Goal: Task Accomplishment & Management: Manage account settings

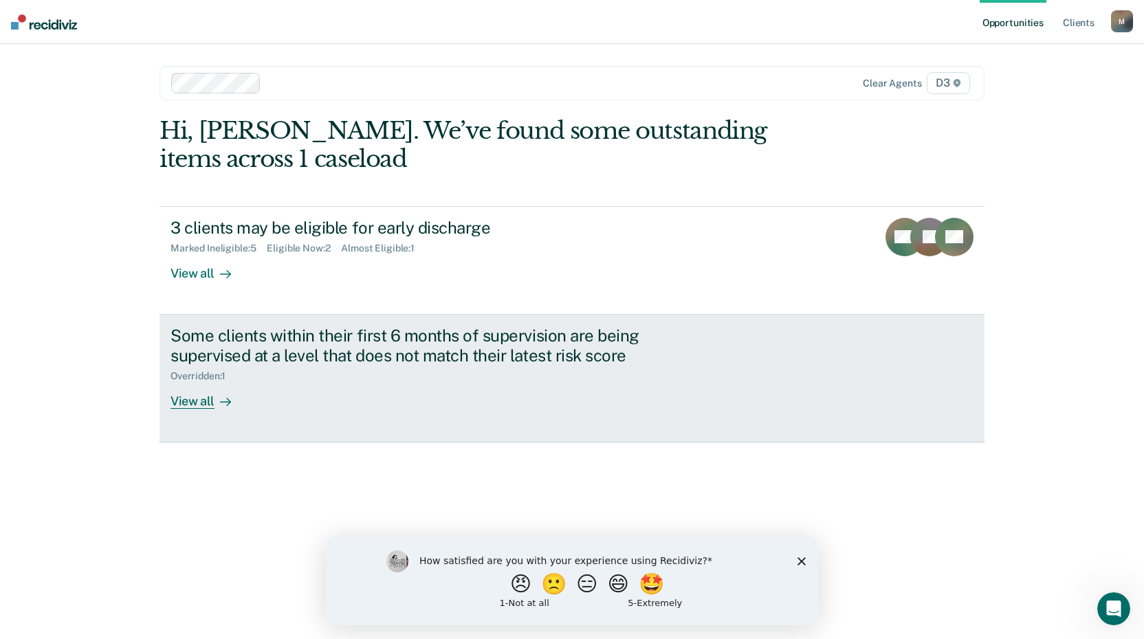
click at [197, 406] on div "View all" at bounding box center [208, 395] width 77 height 27
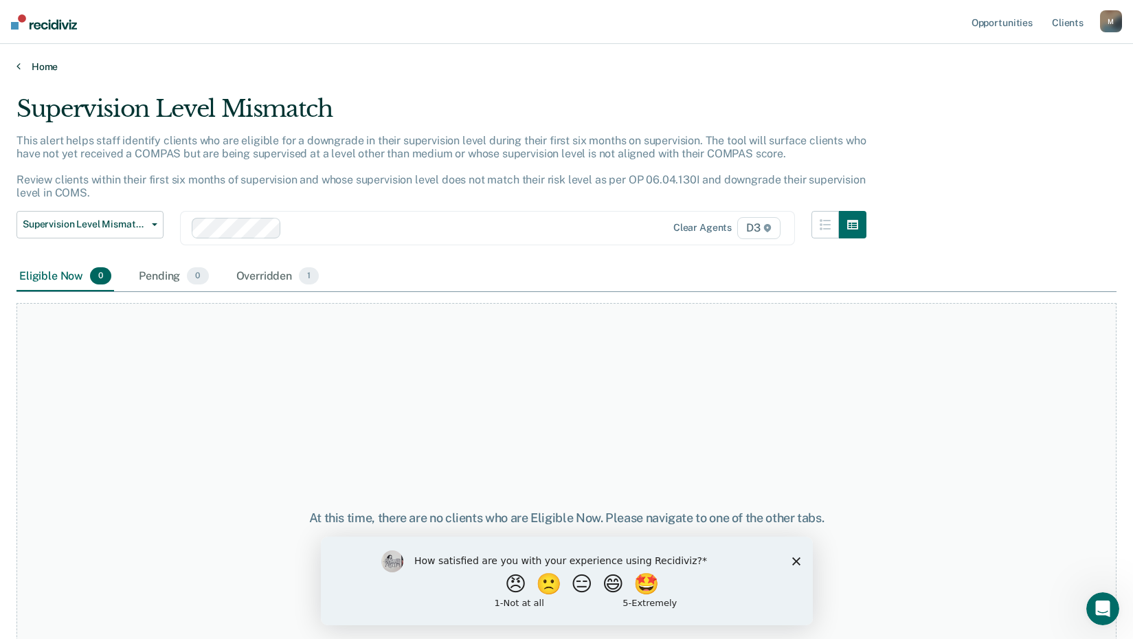
click at [38, 70] on link "Home" at bounding box center [566, 66] width 1100 height 12
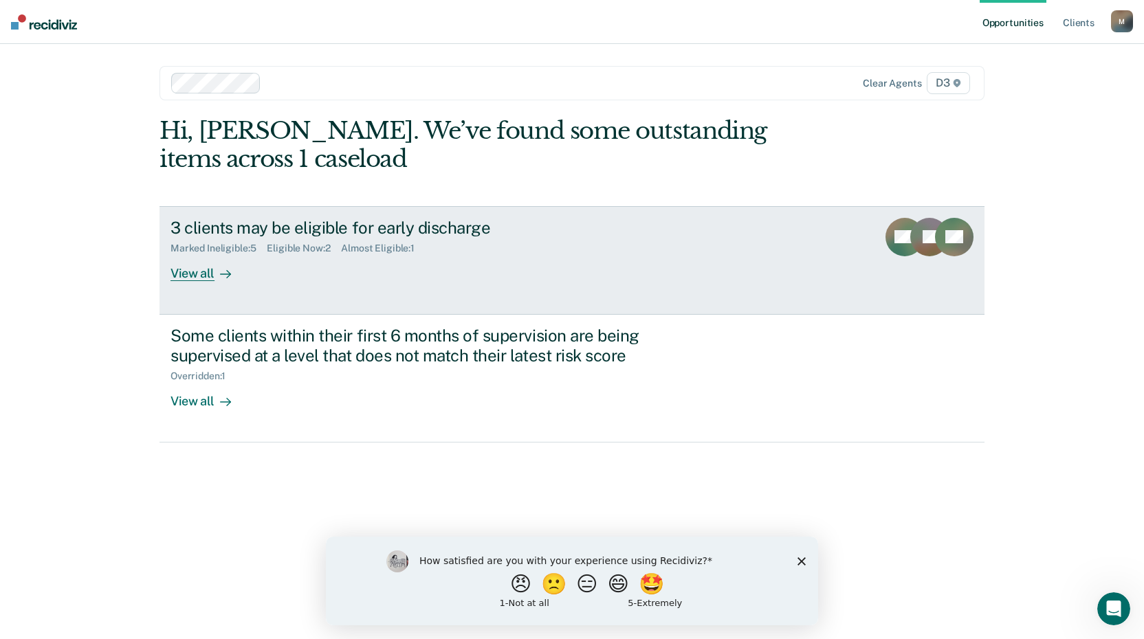
click at [197, 271] on div "View all" at bounding box center [208, 267] width 77 height 27
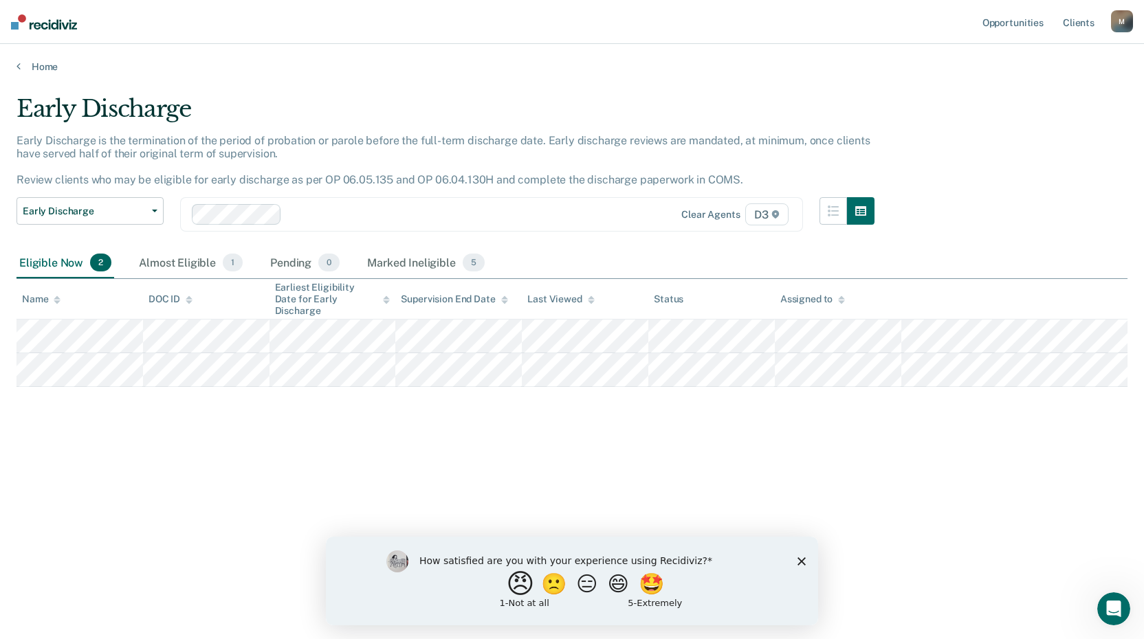
click at [517, 586] on button "😠" at bounding box center [522, 583] width 32 height 27
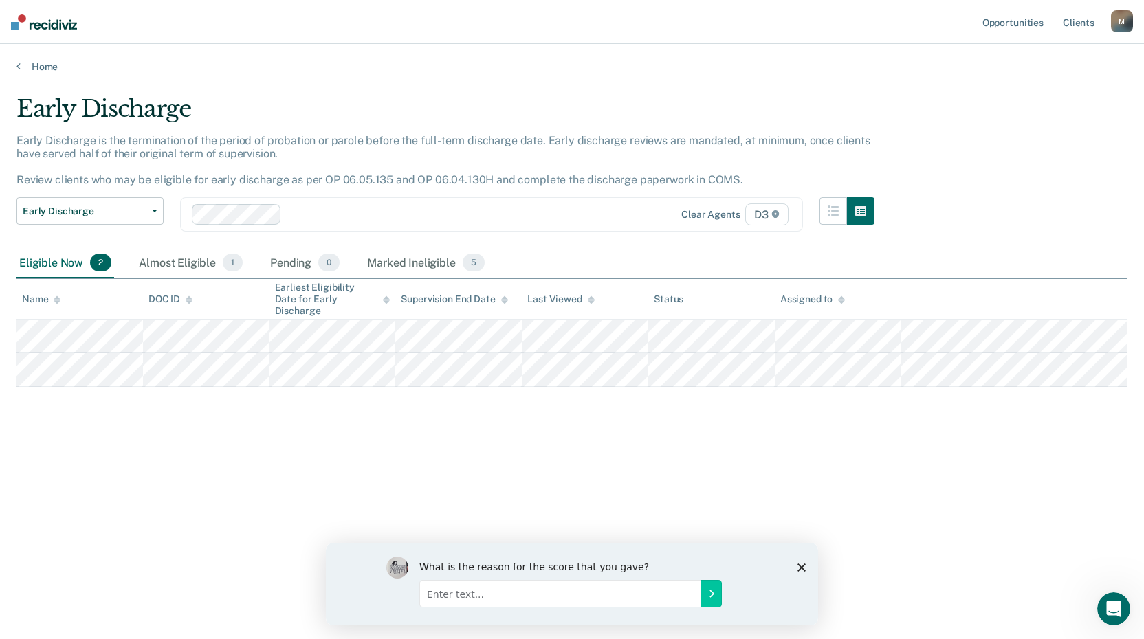
click at [803, 572] on div "What is the reason for the score that you gave?" at bounding box center [572, 583] width 492 height 82
click at [802, 567] on polygon "Close survey" at bounding box center [801, 567] width 8 height 8
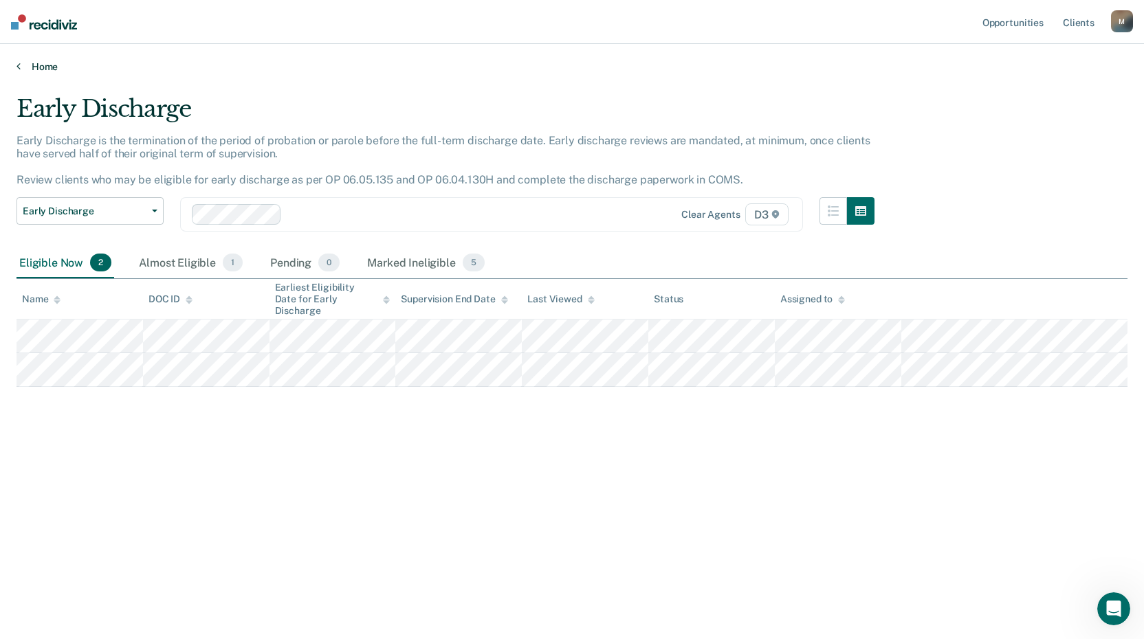
click at [54, 65] on link "Home" at bounding box center [571, 66] width 1111 height 12
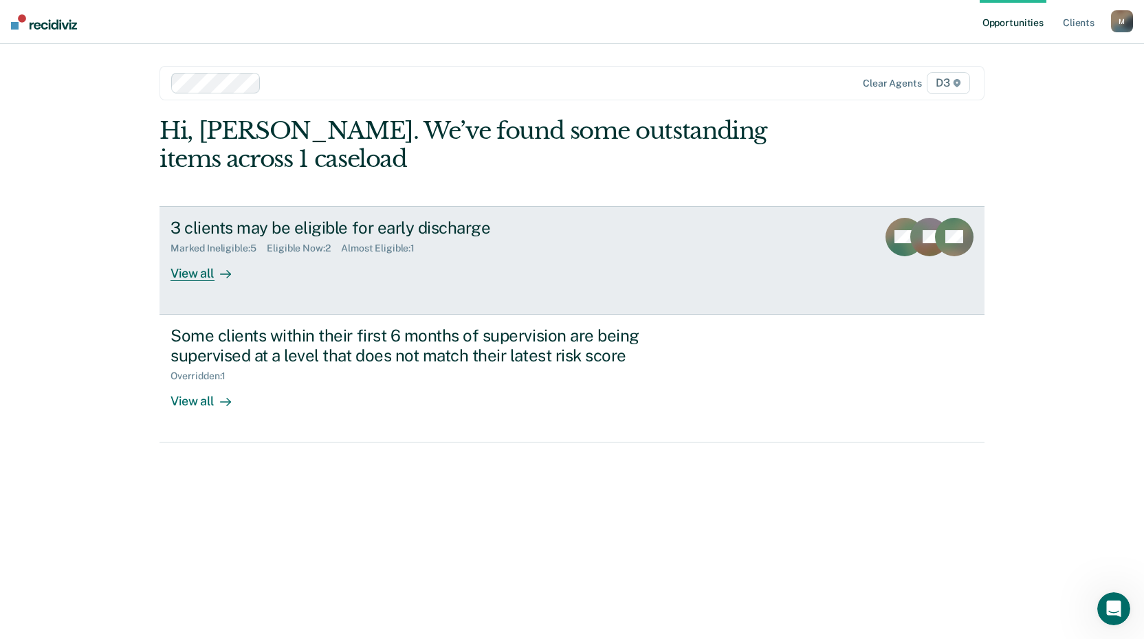
click at [210, 270] on div "View all" at bounding box center [208, 267] width 77 height 27
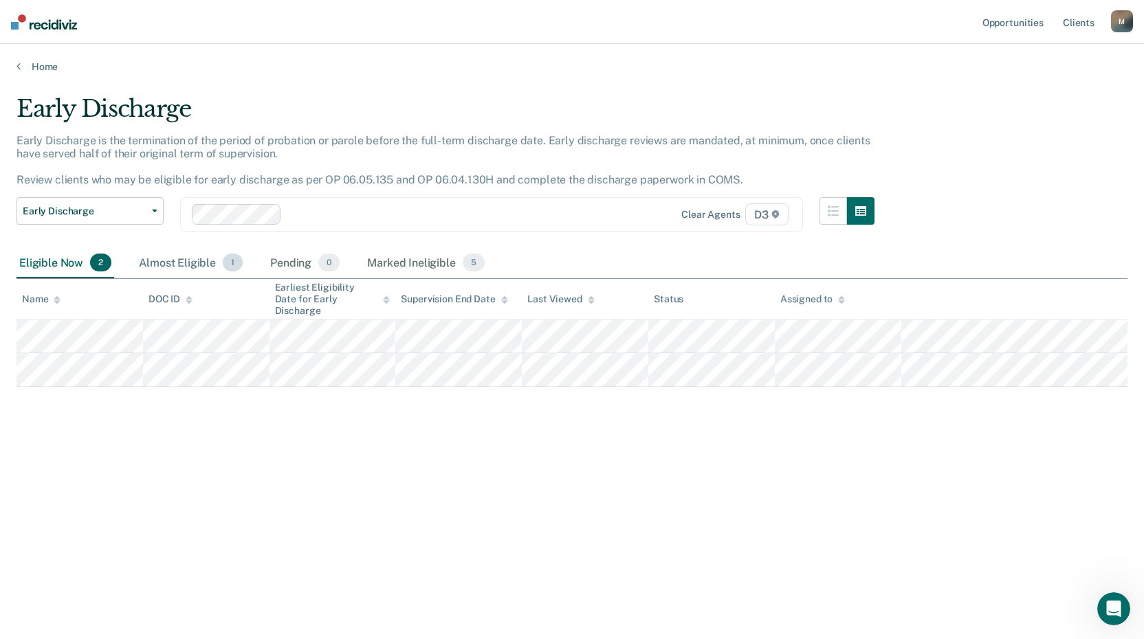
click at [187, 261] on div "Almost Eligible 1" at bounding box center [190, 263] width 109 height 30
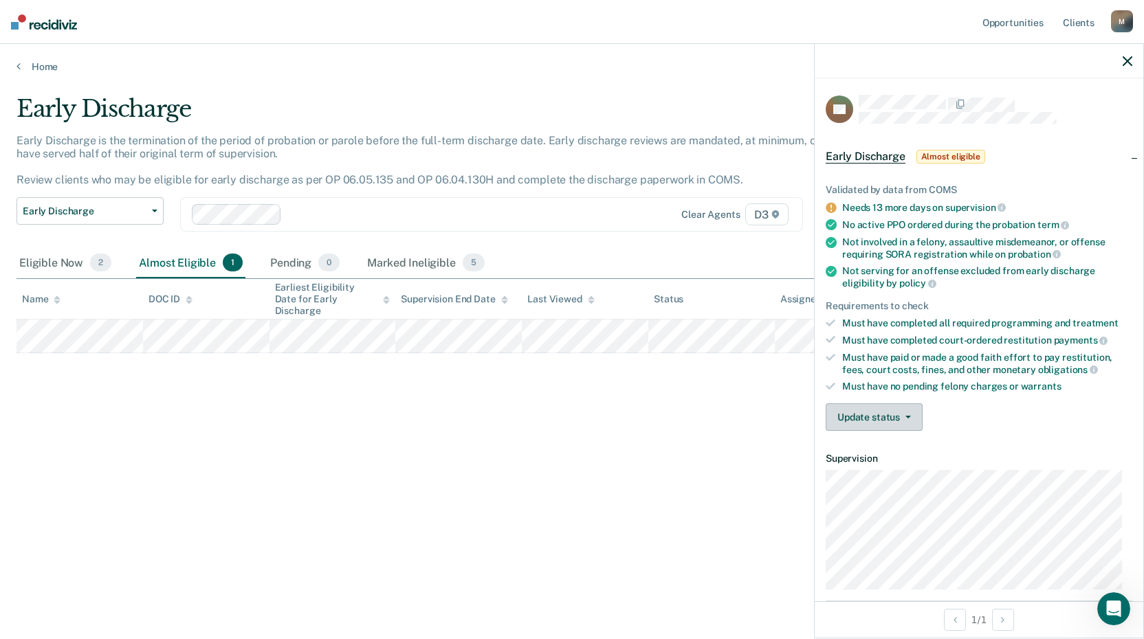
click at [878, 418] on button "Update status" at bounding box center [873, 416] width 97 height 27
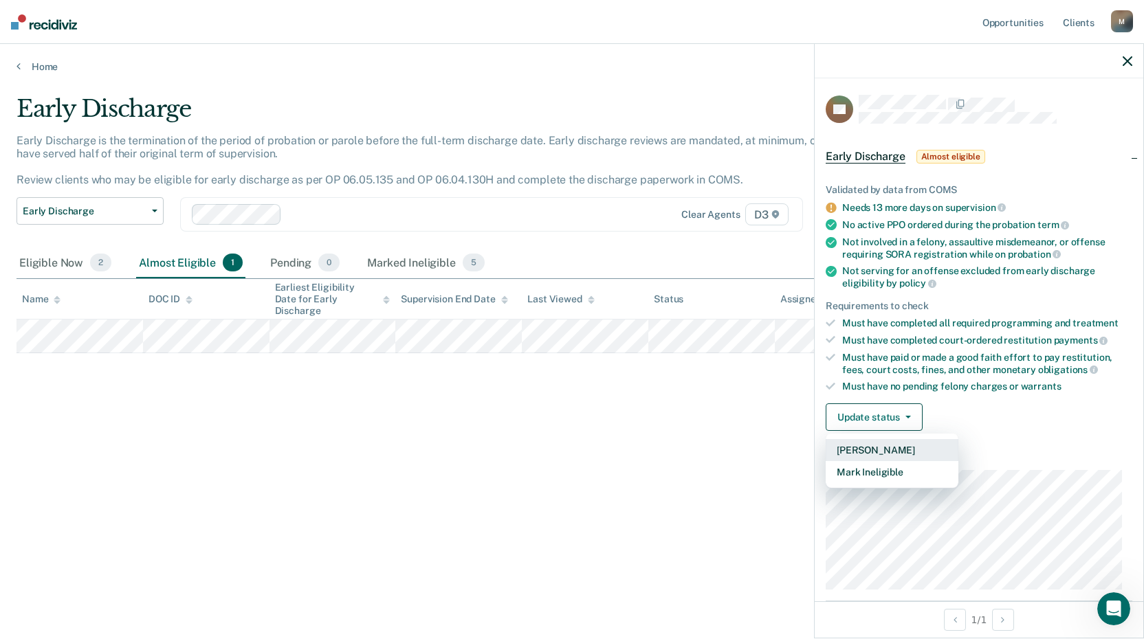
click at [880, 445] on button "[PERSON_NAME]" at bounding box center [891, 450] width 133 height 22
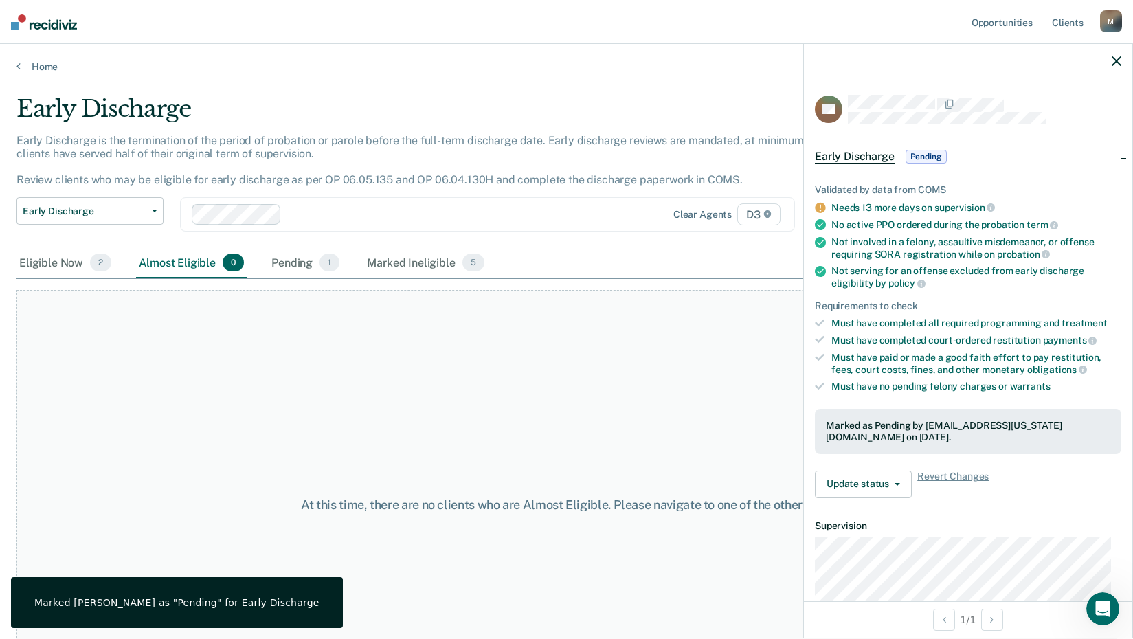
click at [1120, 62] on icon "button" at bounding box center [1117, 61] width 10 height 10
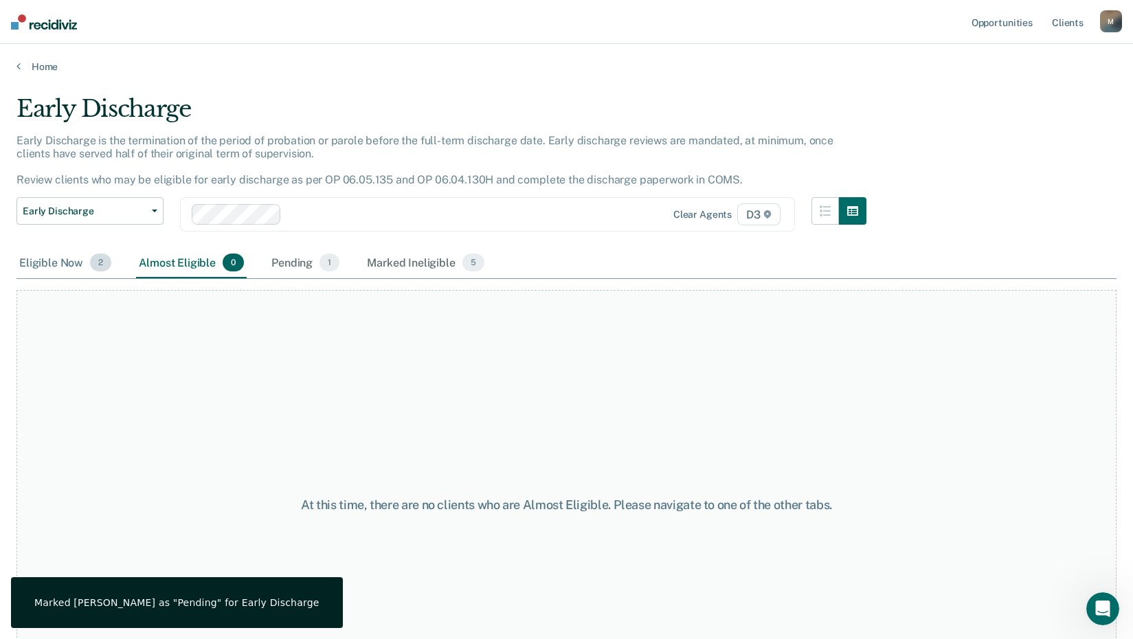
click at [52, 260] on div "Eligible Now 2" at bounding box center [65, 263] width 98 height 30
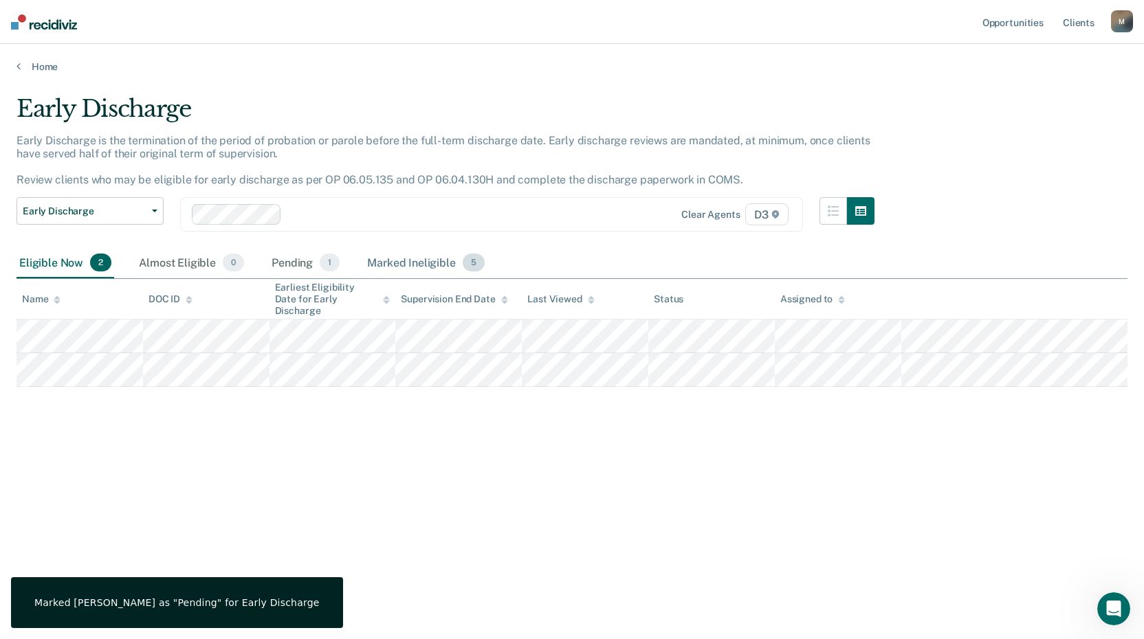
click at [375, 255] on div "Marked Ineligible 5" at bounding box center [425, 263] width 123 height 30
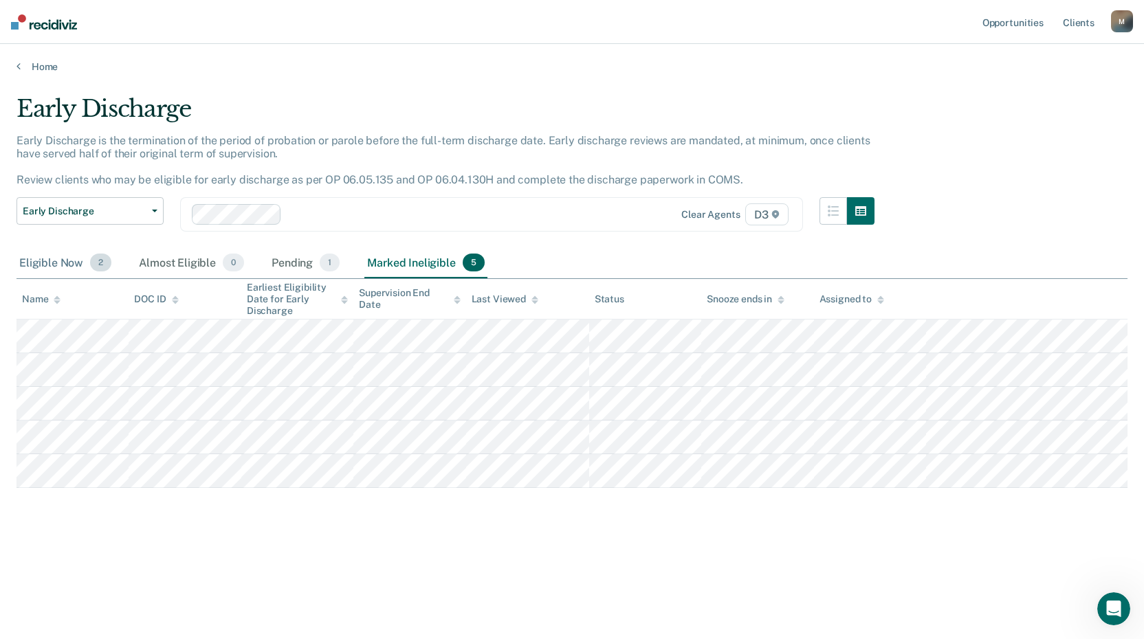
click at [44, 266] on div "Eligible Now 2" at bounding box center [65, 263] width 98 height 30
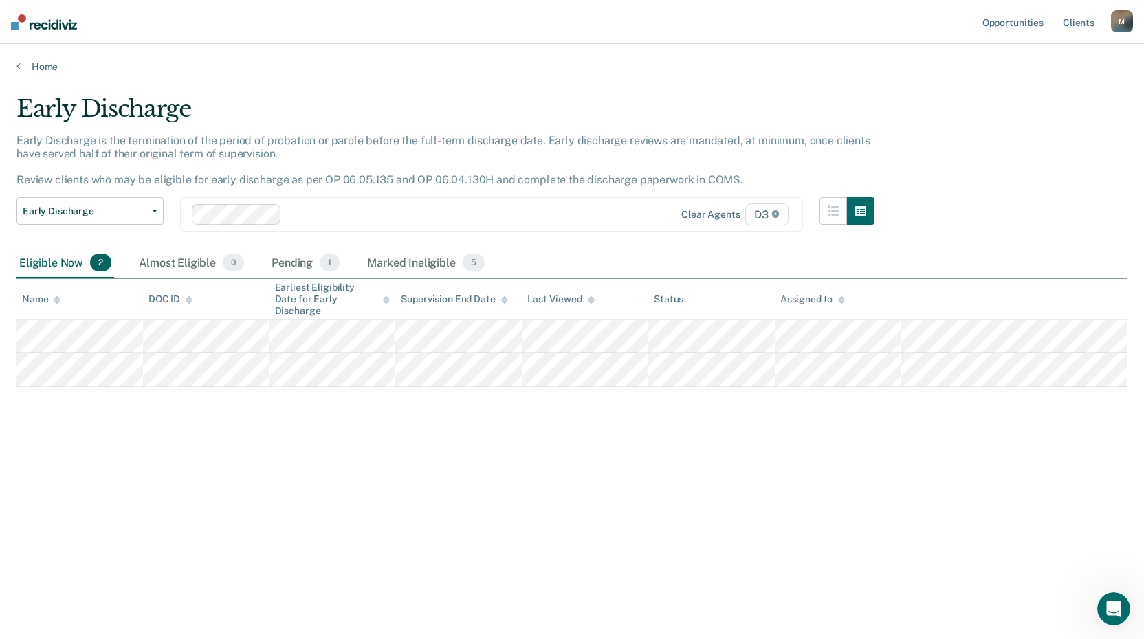
click at [394, 118] on div "Early Discharge" at bounding box center [445, 114] width 858 height 39
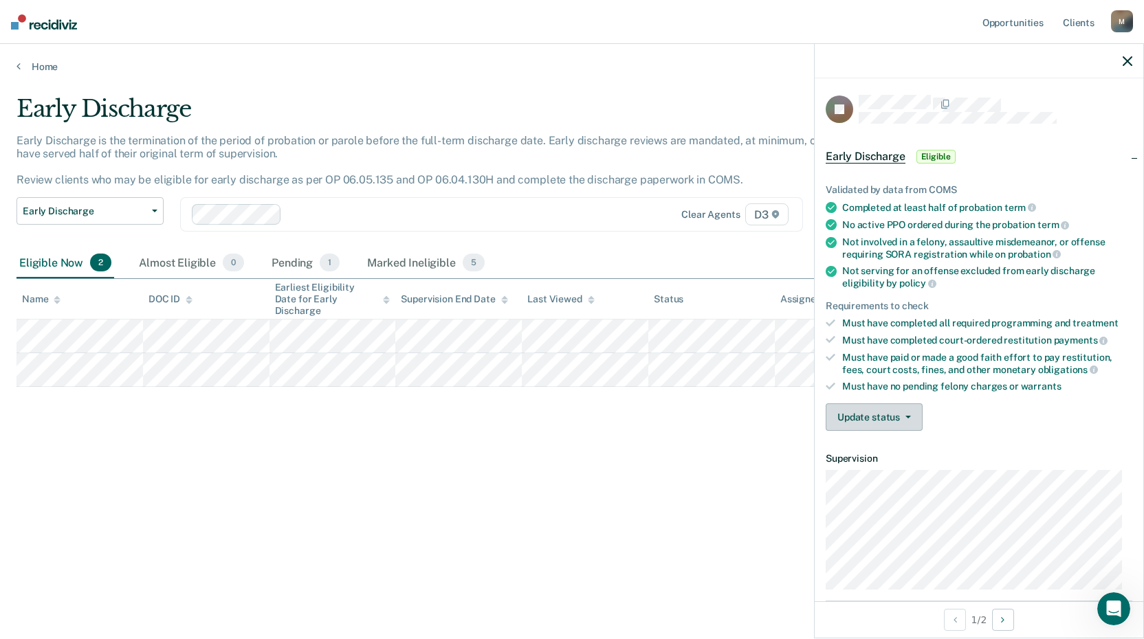
click at [886, 421] on button "Update status" at bounding box center [873, 416] width 97 height 27
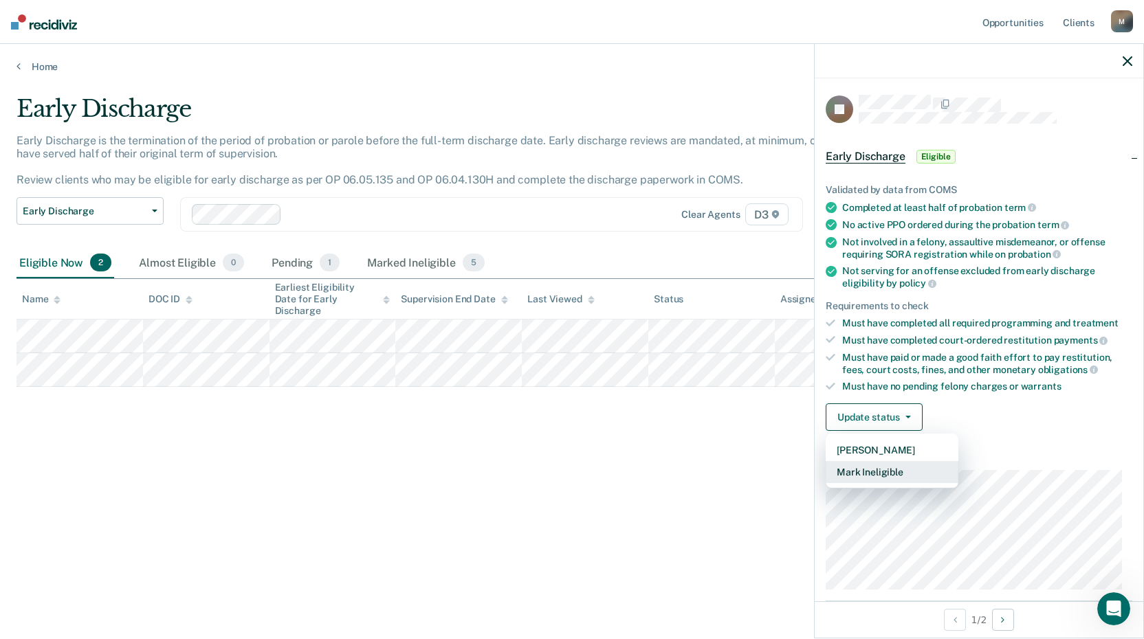
click at [880, 469] on button "Mark Ineligible" at bounding box center [891, 472] width 133 height 22
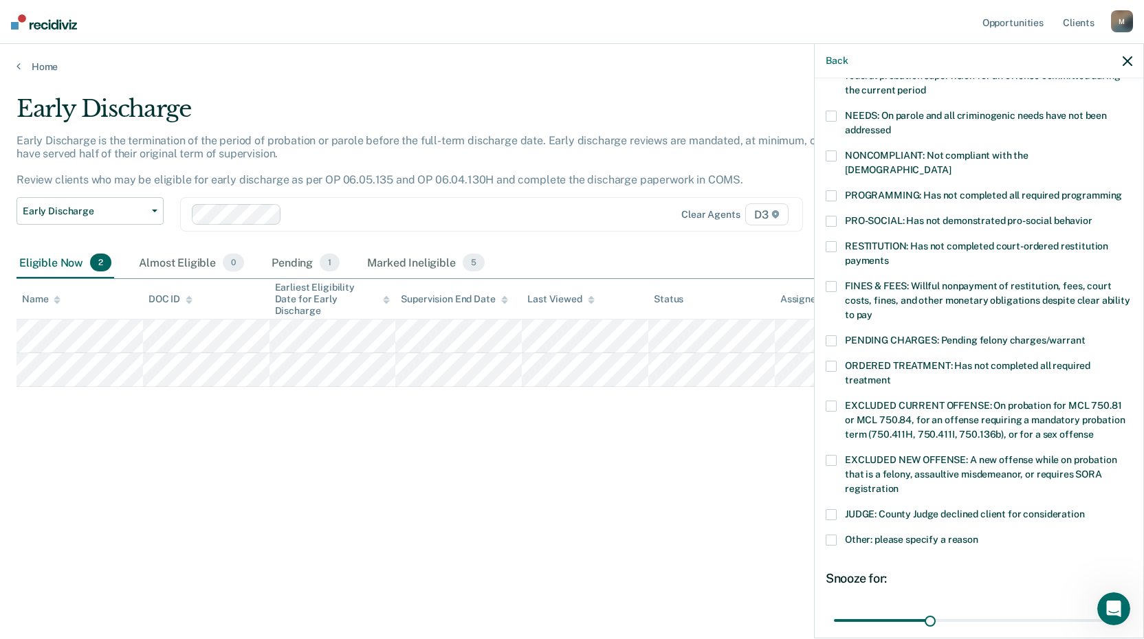
scroll to position [137, 0]
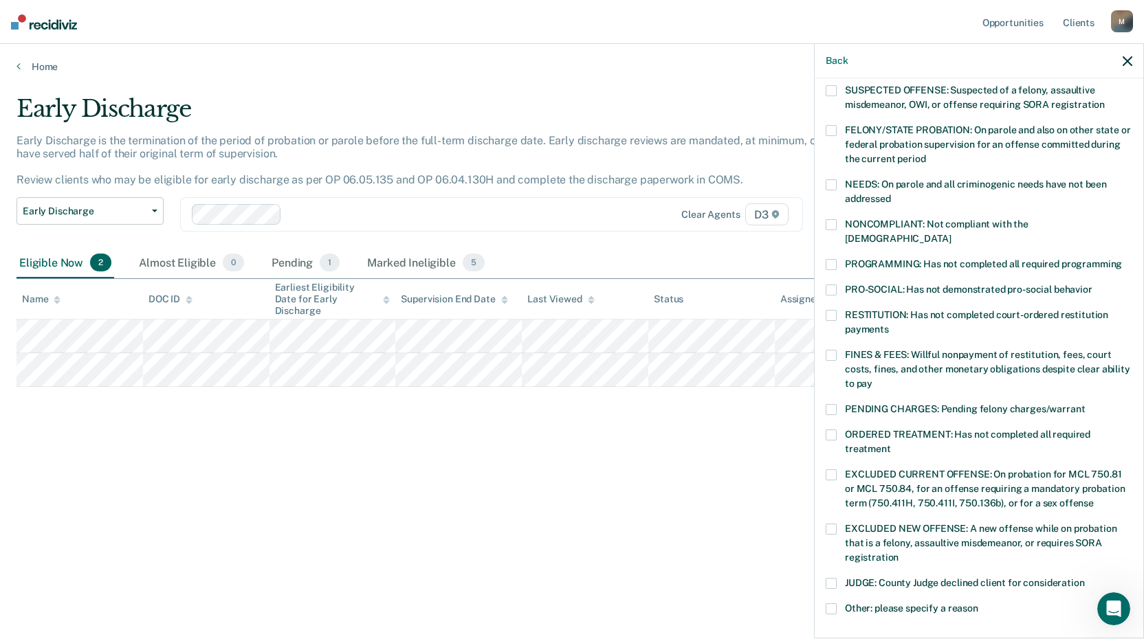
drag, startPoint x: 827, startPoint y: 248, endPoint x: 889, endPoint y: 256, distance: 62.4
click at [830, 259] on span at bounding box center [830, 264] width 11 height 11
click at [1122, 259] on input "PROGRAMMING: Has not completed all required programming" at bounding box center [1122, 259] width 0 height 0
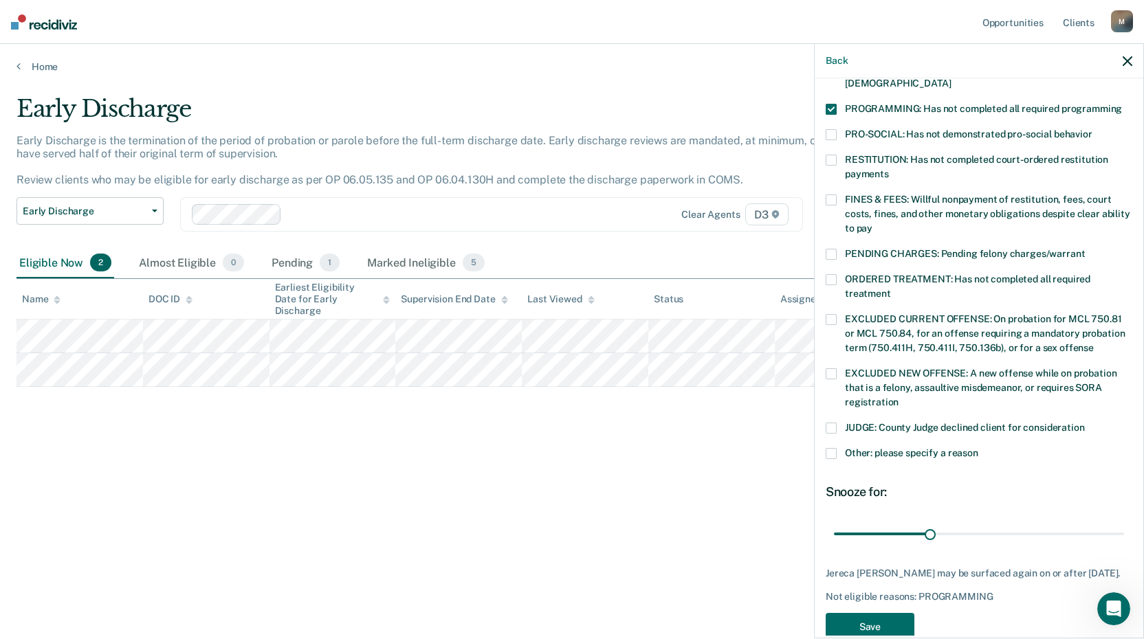
scroll to position [307, 0]
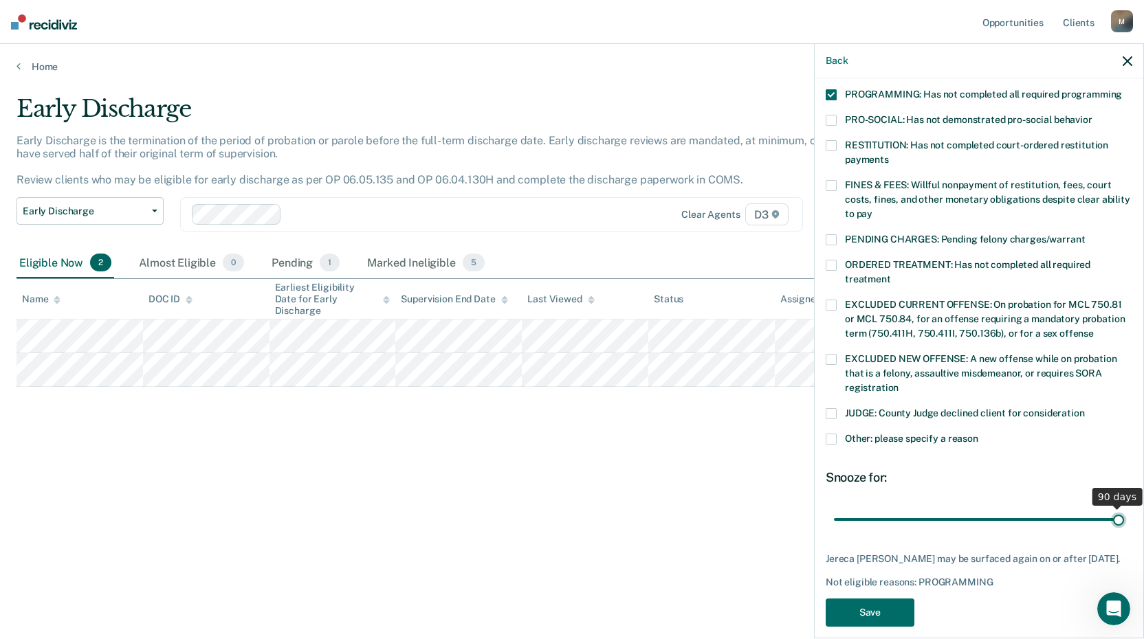
drag, startPoint x: 926, startPoint y: 502, endPoint x: 1122, endPoint y: 509, distance: 195.3
type input "90"
click at [1122, 509] on input "range" at bounding box center [979, 519] width 290 height 24
click at [876, 599] on button "Save" at bounding box center [869, 613] width 89 height 28
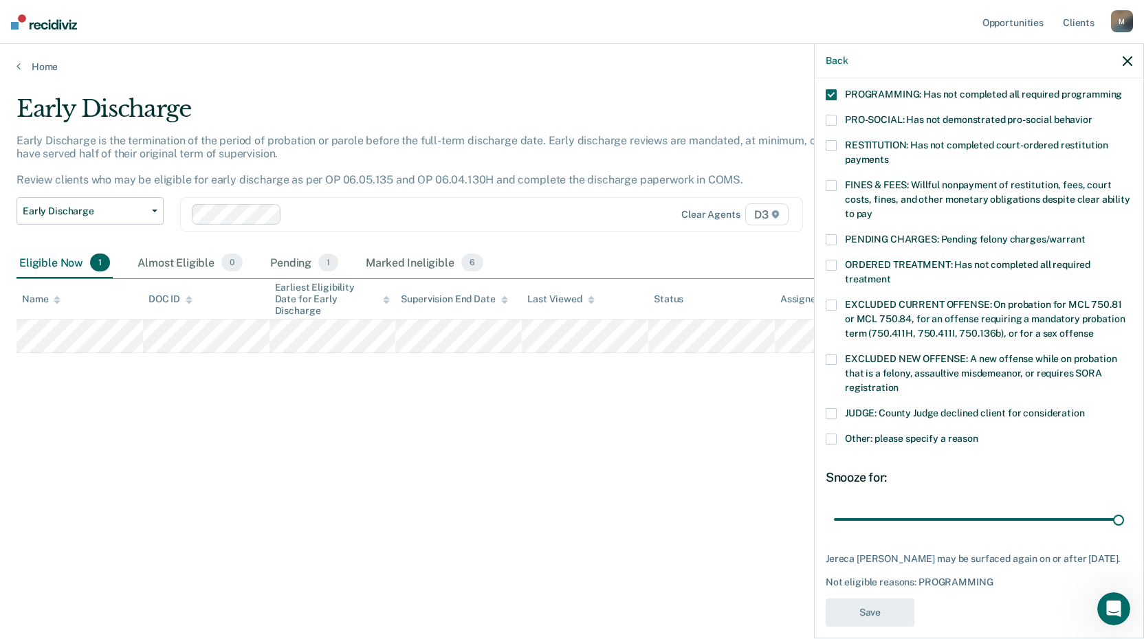
scroll to position [247, 0]
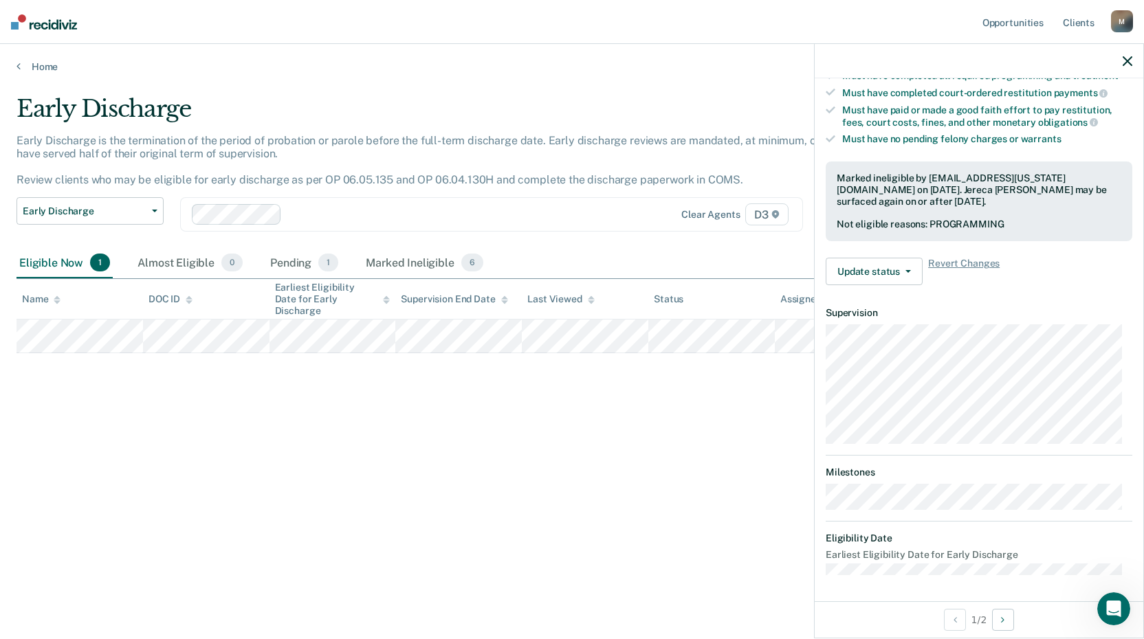
click at [1131, 63] on icon "button" at bounding box center [1127, 61] width 10 height 10
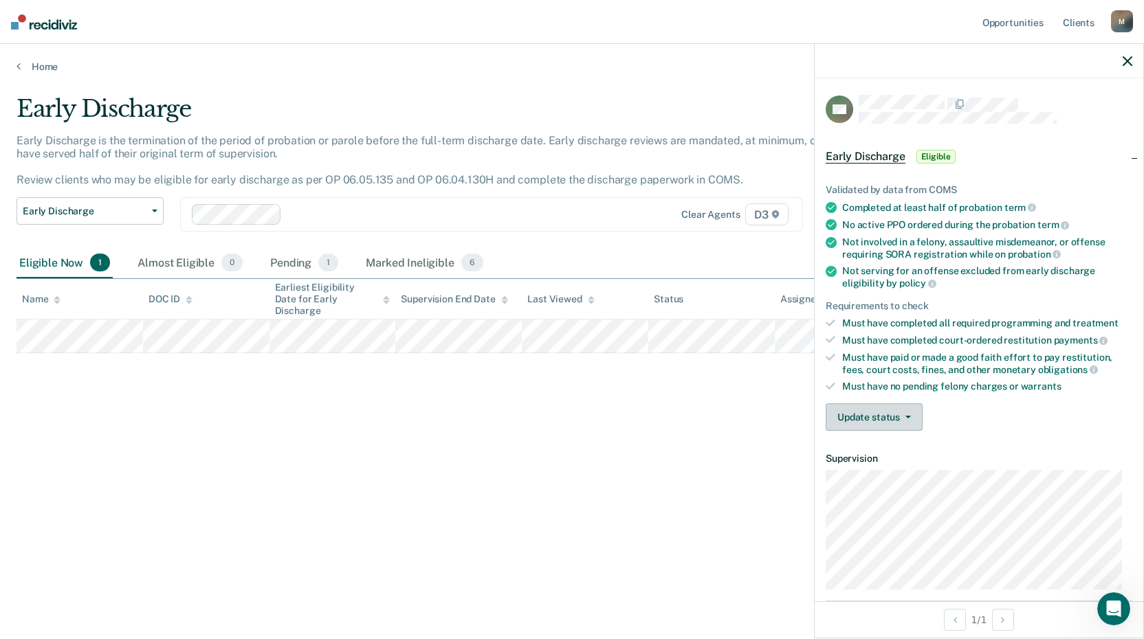
click at [878, 411] on button "Update status" at bounding box center [873, 416] width 97 height 27
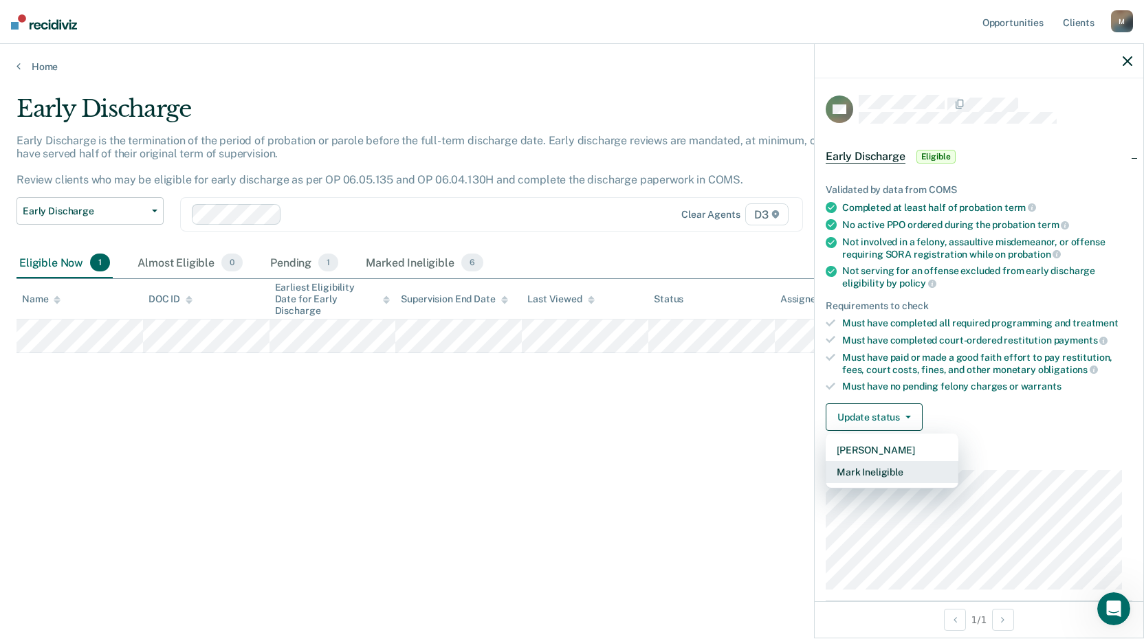
click at [884, 469] on button "Mark Ineligible" at bounding box center [891, 472] width 133 height 22
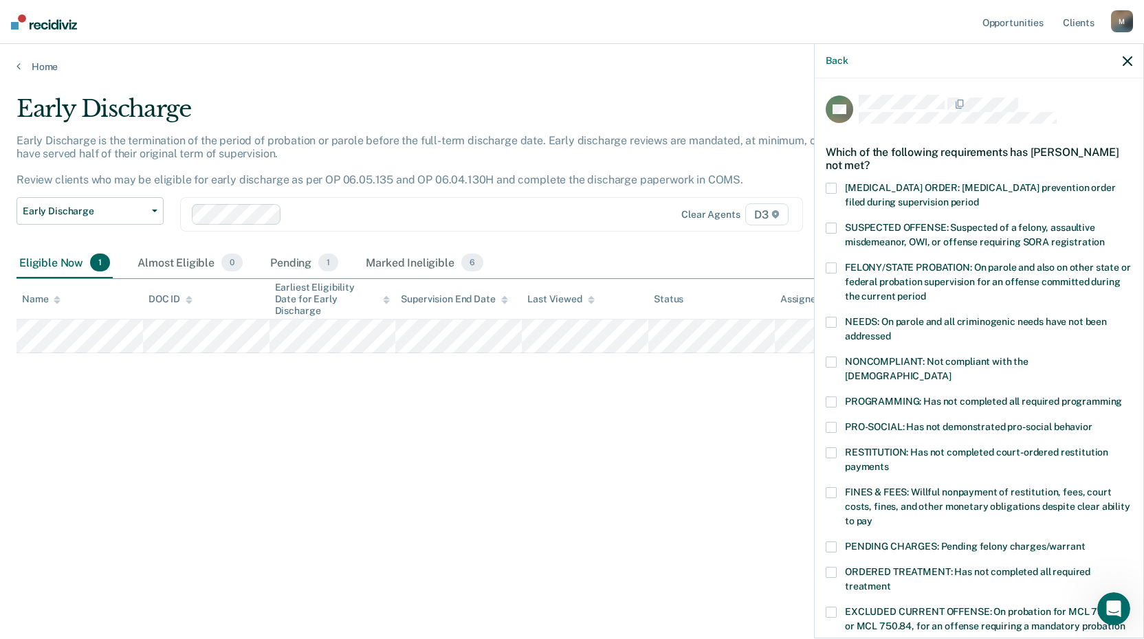
click at [831, 397] on span at bounding box center [830, 402] width 11 height 11
click at [1122, 397] on input "PROGRAMMING: Has not completed all required programming" at bounding box center [1122, 397] width 0 height 0
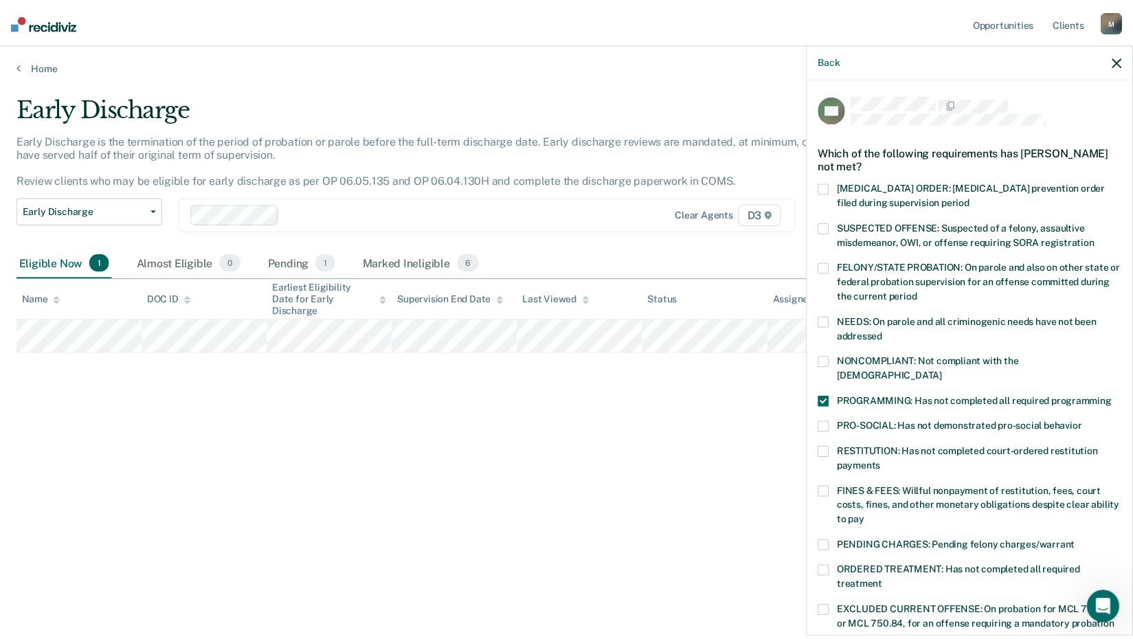
scroll to position [307, 0]
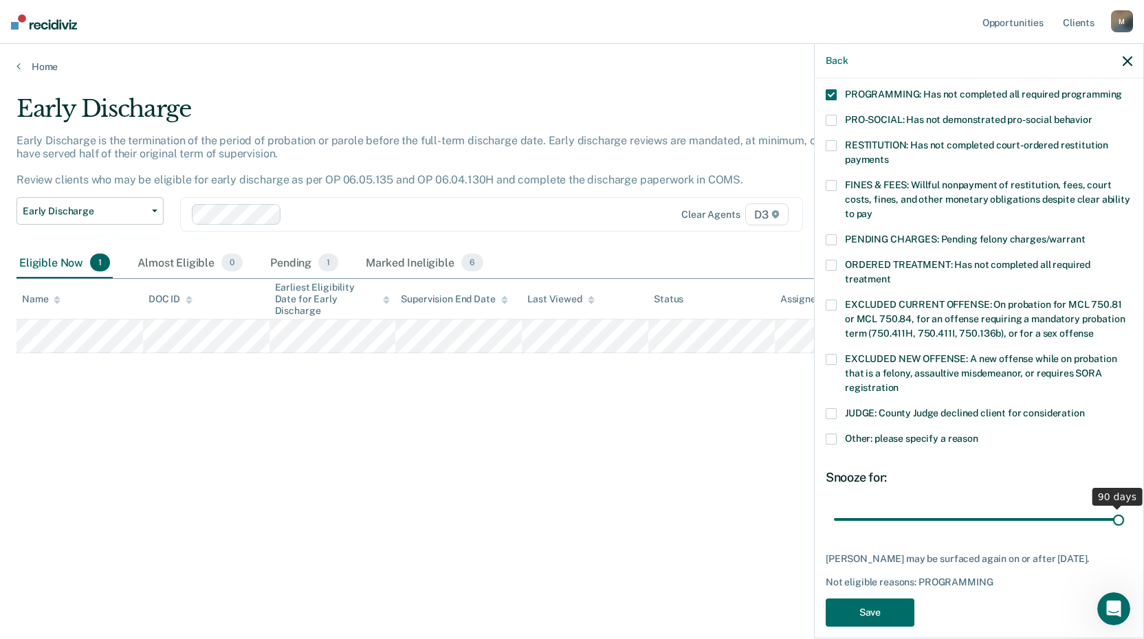
drag, startPoint x: 926, startPoint y: 503, endPoint x: 1115, endPoint y: 515, distance: 189.4
type input "90"
click at [1115, 515] on input "range" at bounding box center [979, 519] width 290 height 24
click at [887, 605] on button "Save" at bounding box center [869, 613] width 89 height 28
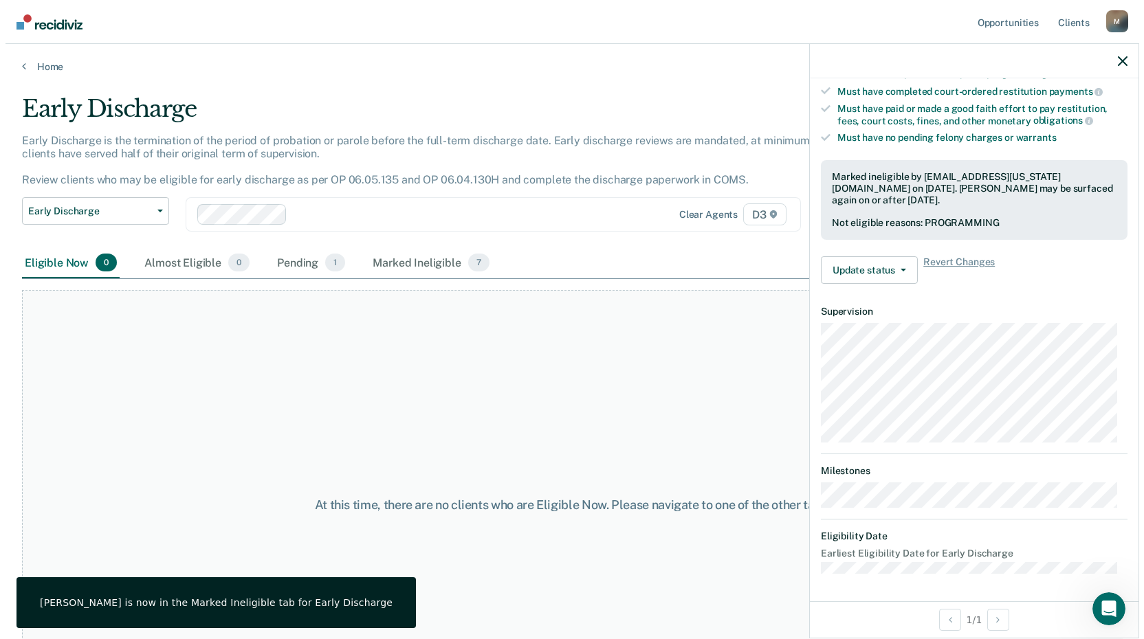
scroll to position [247, 0]
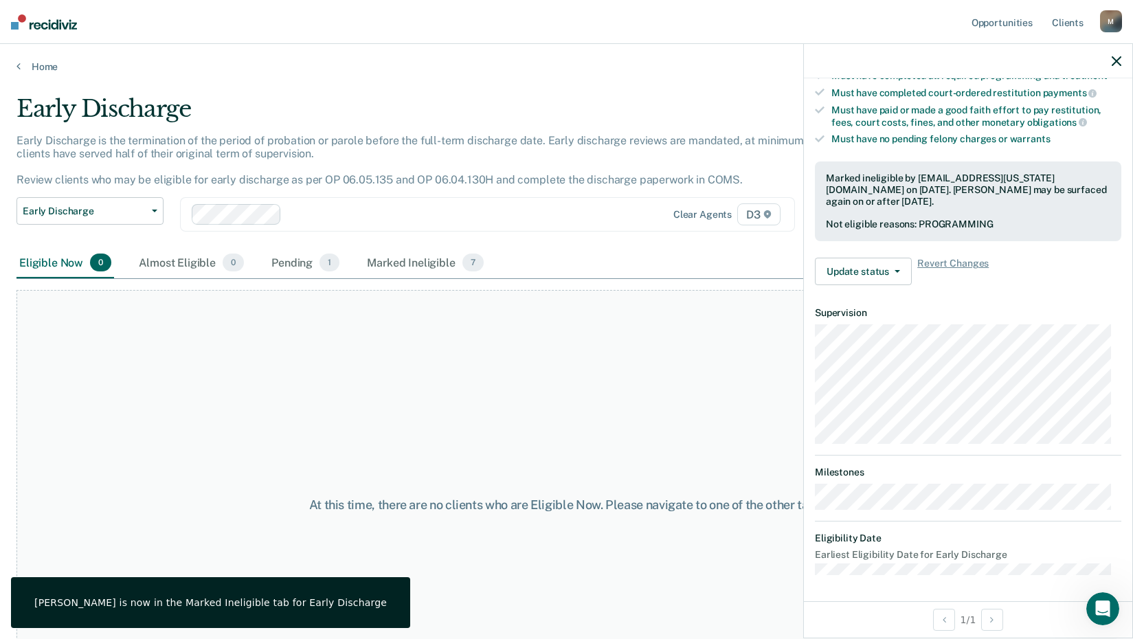
click at [1111, 63] on div at bounding box center [968, 61] width 329 height 34
drag, startPoint x: 1115, startPoint y: 60, endPoint x: 1110, endPoint y: 69, distance: 11.1
click at [1115, 59] on icon "button" at bounding box center [1117, 61] width 10 height 10
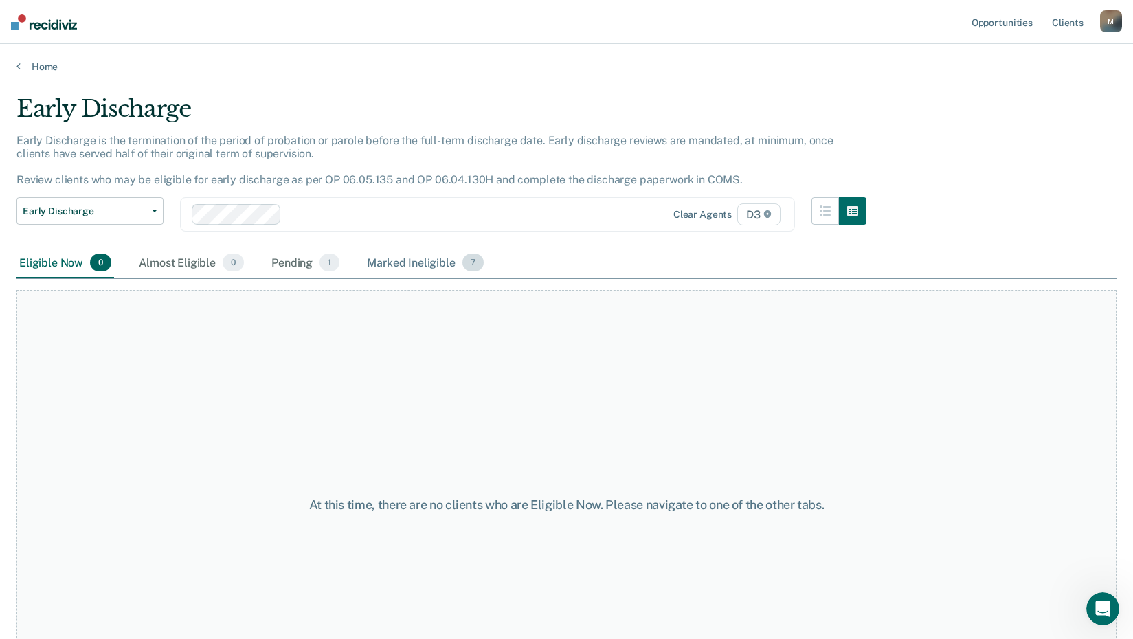
click at [404, 265] on div "Marked Ineligible 7" at bounding box center [425, 263] width 122 height 30
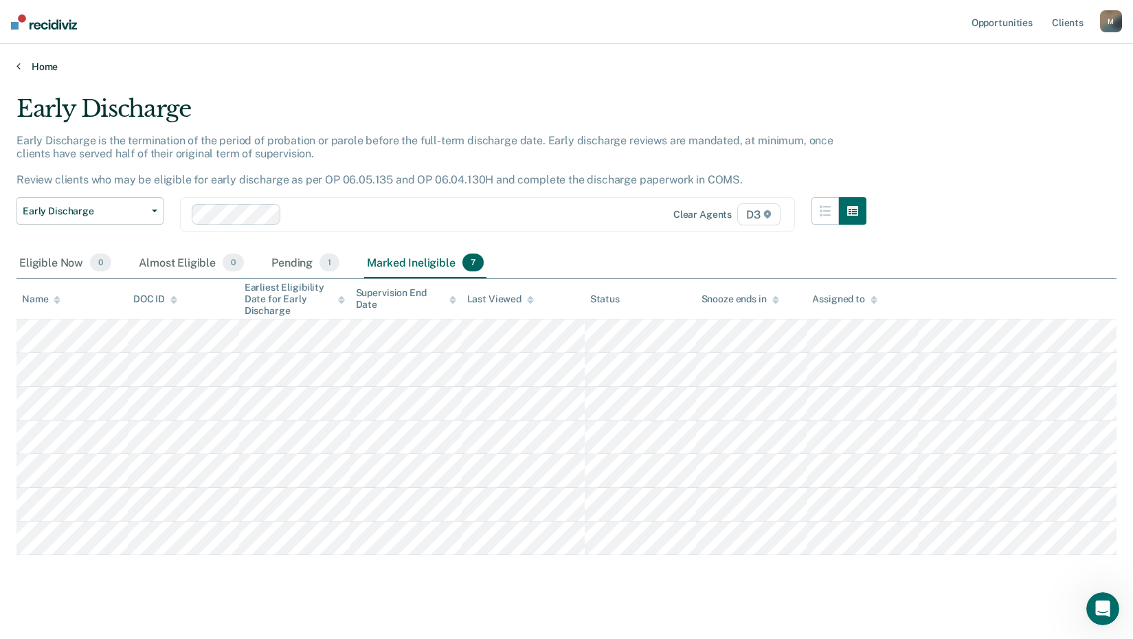
click at [55, 65] on link "Home" at bounding box center [566, 66] width 1100 height 12
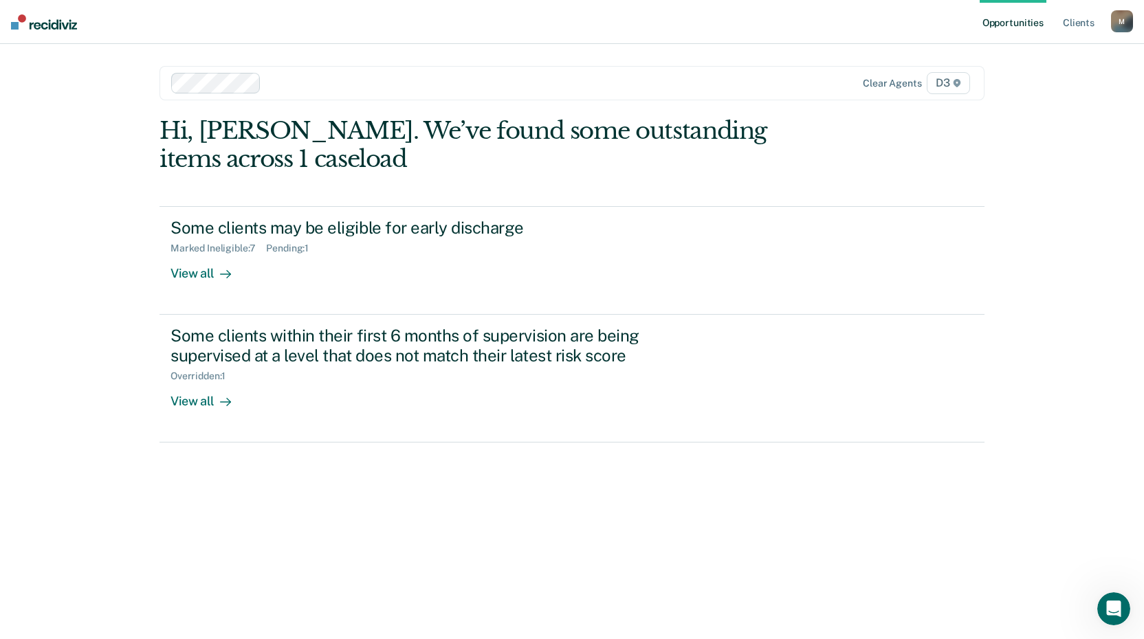
click at [1117, 22] on div "M" at bounding box center [1122, 21] width 22 height 22
click at [1047, 87] on link "Log Out" at bounding box center [1066, 91] width 111 height 12
